Goal: Task Accomplishment & Management: Use online tool/utility

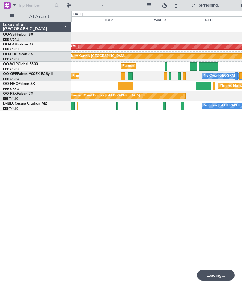
click at [128, 90] on div "Planned Maint Geneva (Cointrin)" at bounding box center [156, 86] width 170 height 10
click at [202, 87] on div at bounding box center [204, 86] width 16 height 8
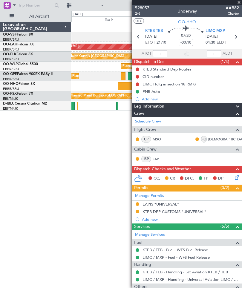
click at [239, 3] on span at bounding box center [239, 2] width 6 height 5
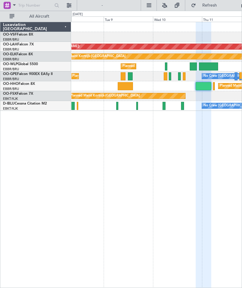
type input "0"
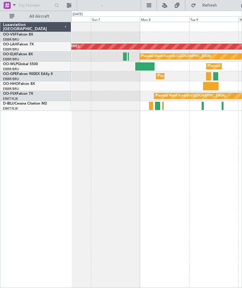
click at [210, 86] on div at bounding box center [210, 86] width 15 height 8
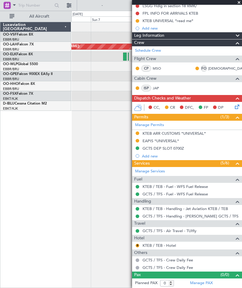
scroll to position [63, 0]
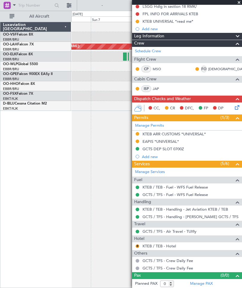
click at [155, 244] on link "KTEB / TEB - Hotel" at bounding box center [158, 245] width 33 height 5
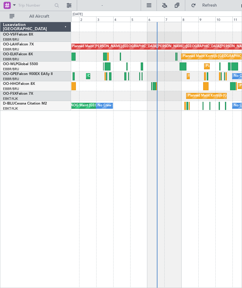
click at [15, 87] on link "EBBR/BRU [GEOGRAPHIC_DATA] ([GEOGRAPHIC_DATA] National)" at bounding box center [11, 89] width 16 height 4
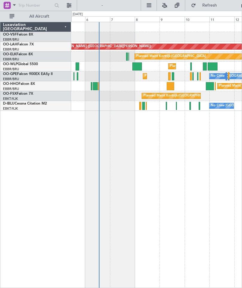
click at [169, 88] on div at bounding box center [171, 86] width 8 height 8
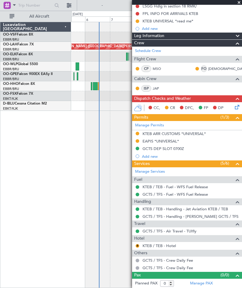
scroll to position [63, 0]
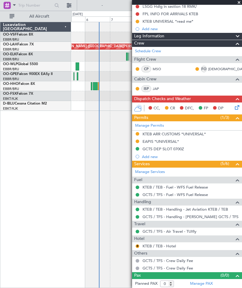
click at [184, 208] on link "KTEB / TEB - Handling - Jet Aviation KTEB / TEB" at bounding box center [184, 209] width 85 height 5
